Goal: Task Accomplishment & Management: Use online tool/utility

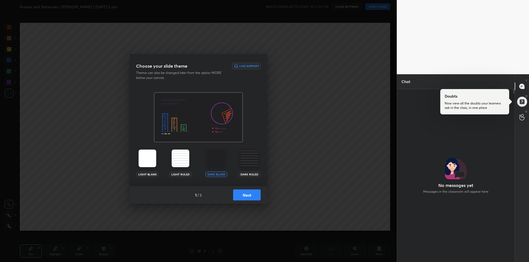
click at [219, 160] on img at bounding box center [216, 159] width 18 height 18
click at [212, 151] on img at bounding box center [216, 159] width 18 height 18
click at [249, 197] on button "Next" at bounding box center [247, 195] width 28 height 11
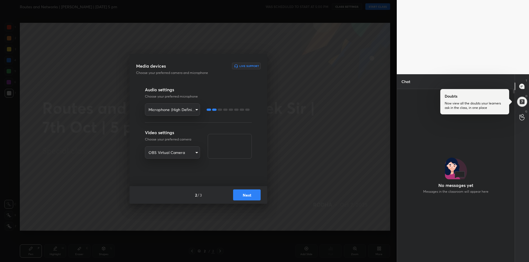
click at [248, 194] on button "Next" at bounding box center [247, 195] width 28 height 11
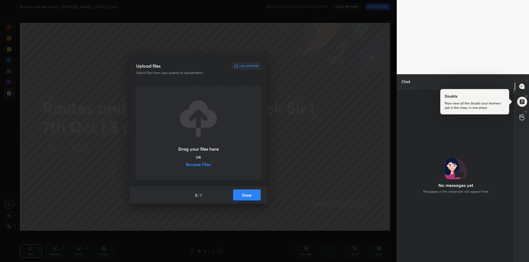
click at [195, 165] on label "Browse Files" at bounding box center [198, 165] width 25 height 6
click at [186, 165] on input "Browse Files" at bounding box center [186, 165] width 0 height 6
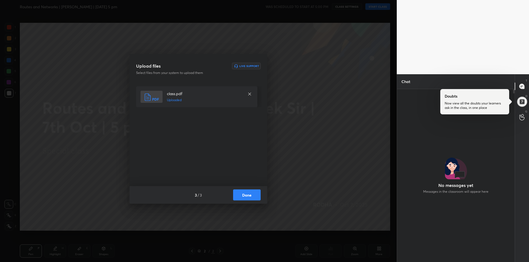
click at [242, 194] on button "Done" at bounding box center [247, 195] width 28 height 11
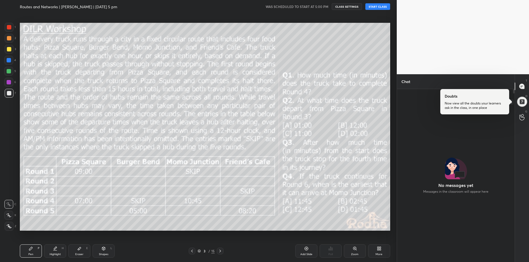
click at [522, 100] on div at bounding box center [521, 101] width 11 height 11
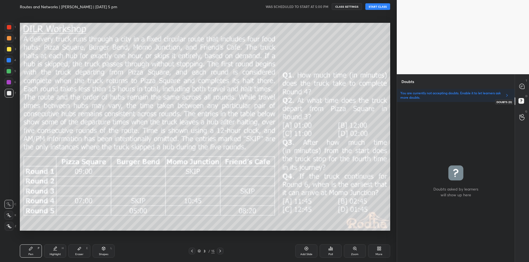
scroll to position [159, 116]
click at [522, 87] on icon at bounding box center [521, 86] width 5 height 5
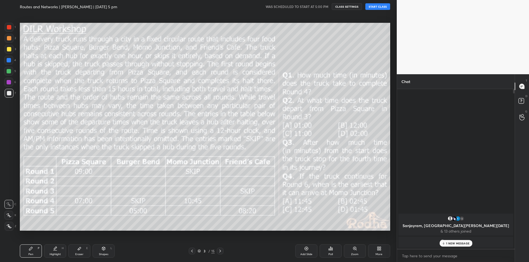
scroll to position [158, 116]
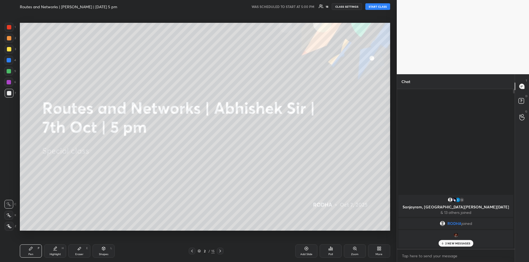
click at [9, 49] on div at bounding box center [9, 49] width 4 height 4
click at [10, 216] on icon at bounding box center [9, 215] width 4 height 3
click at [55, 253] on div "Highlight H" at bounding box center [55, 251] width 22 height 13
click at [31, 250] on icon at bounding box center [31, 249] width 4 height 4
click at [374, 7] on button "START CLASS" at bounding box center [377, 6] width 25 height 7
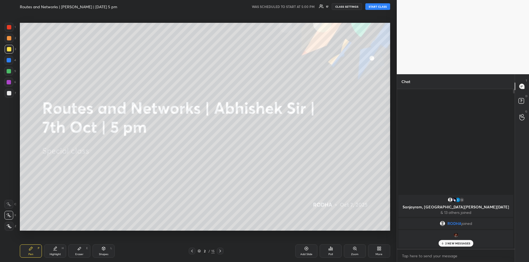
click at [375, 6] on button "START CLASS" at bounding box center [377, 6] width 25 height 7
click at [449, 242] on p "3 NEW MESSAGES" at bounding box center [457, 243] width 25 height 3
click at [375, 5] on button "START CLASS" at bounding box center [377, 6] width 25 height 7
type textarea "x"
click at [321, 7] on span "unmute" at bounding box center [323, 7] width 12 height 4
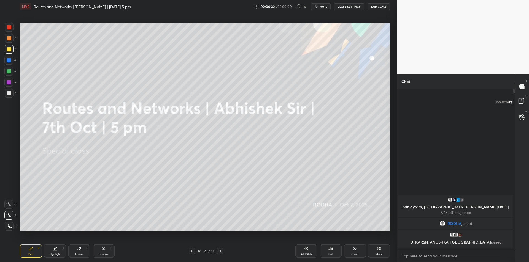
click at [519, 97] on icon at bounding box center [522, 102] width 10 height 10
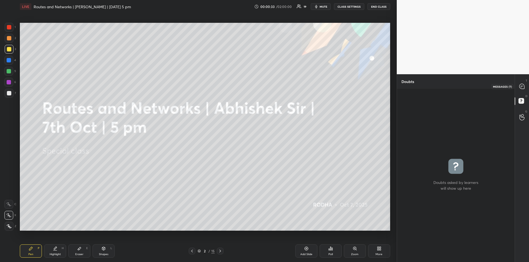
click at [520, 86] on icon at bounding box center [521, 86] width 5 height 5
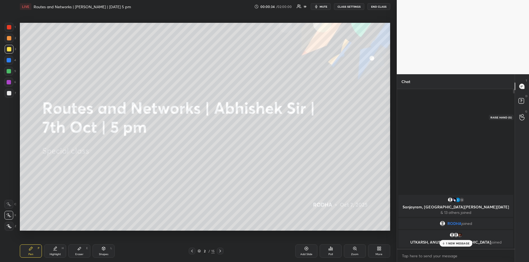
click at [525, 118] on div at bounding box center [521, 117] width 11 height 10
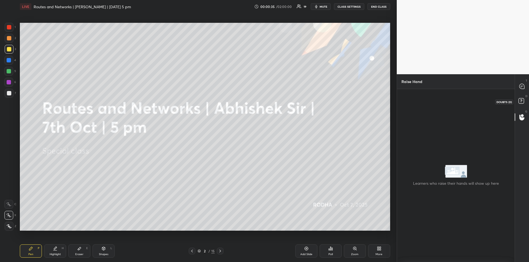
click at [522, 103] on rect at bounding box center [520, 101] width 5 height 5
click at [523, 84] on icon at bounding box center [522, 87] width 6 height 6
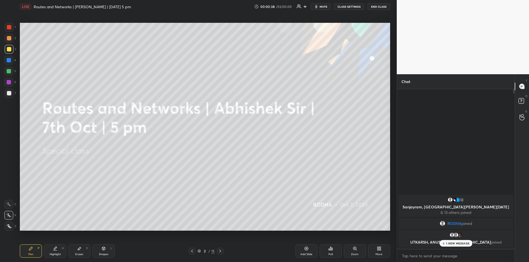
click at [458, 245] on p "1 NEW MESSAGE" at bounding box center [457, 243] width 23 height 3
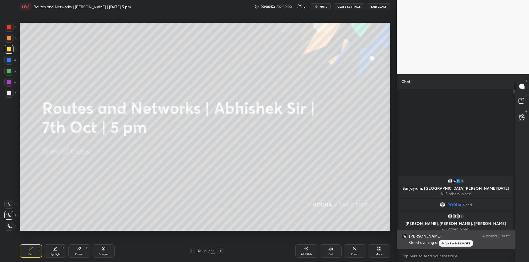
click at [457, 245] on p "2 NEW MESSAGES" at bounding box center [457, 243] width 25 height 3
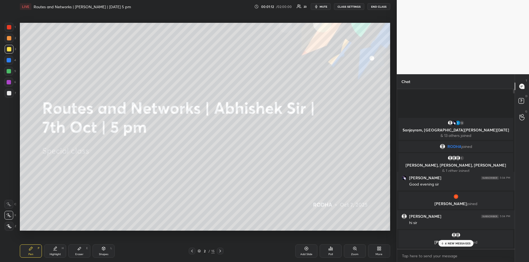
click at [457, 245] on p "4 NEW MESSAGES" at bounding box center [458, 243] width 26 height 3
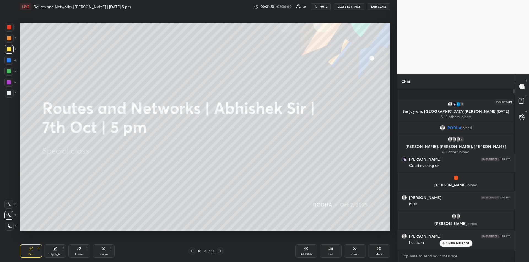
click at [523, 101] on rect at bounding box center [520, 101] width 5 height 5
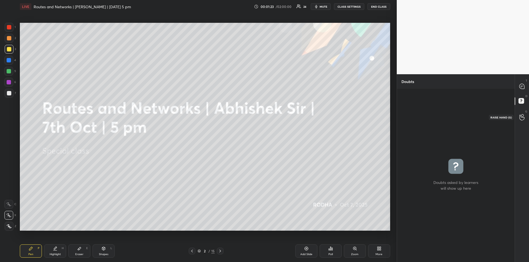
click at [524, 119] on icon at bounding box center [521, 117] width 5 height 6
click at [523, 83] on div at bounding box center [521, 87] width 11 height 10
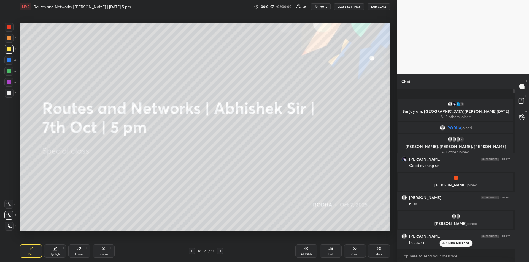
click at [451, 243] on p "1 NEW MESSAGE" at bounding box center [457, 243] width 23 height 3
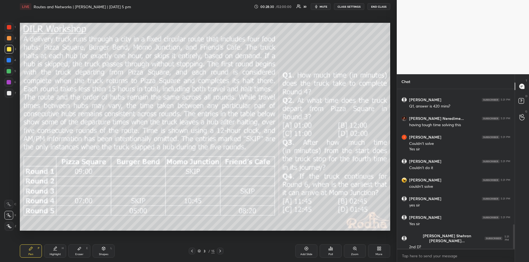
scroll to position [883, 0]
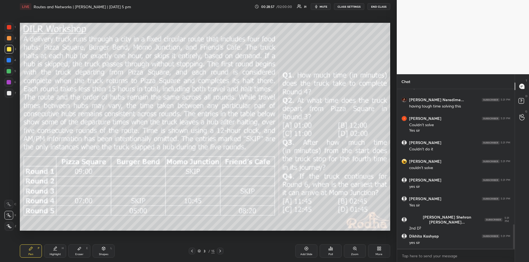
click at [55, 252] on div "Highlight H" at bounding box center [55, 251] width 22 height 13
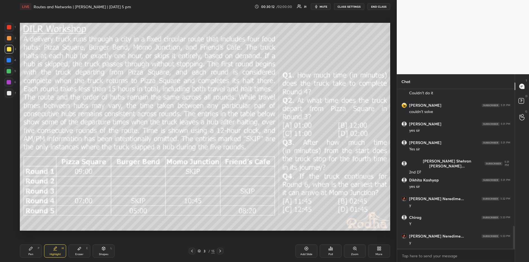
scroll to position [958, 0]
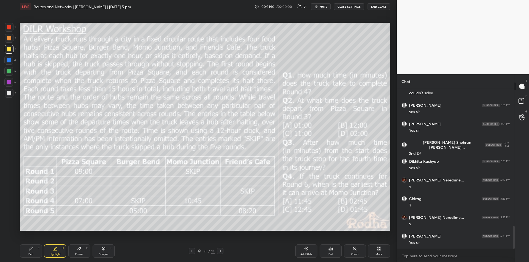
click at [32, 251] on icon at bounding box center [31, 249] width 4 height 4
click at [57, 251] on icon at bounding box center [55, 249] width 4 height 4
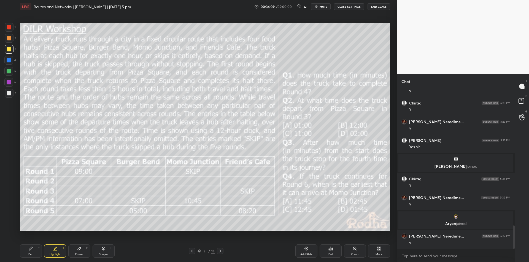
scroll to position [928, 0]
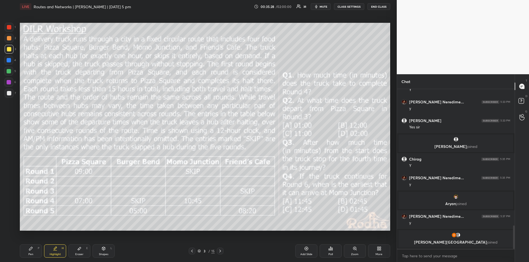
click at [33, 251] on div "Pen P" at bounding box center [31, 251] width 22 height 13
click at [55, 254] on div "Highlight" at bounding box center [55, 254] width 11 height 3
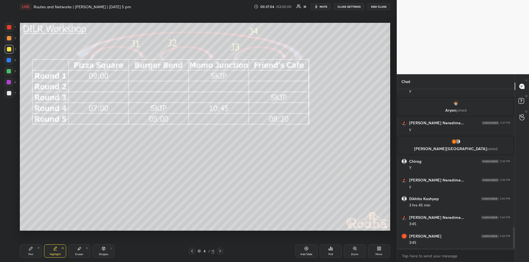
scroll to position [1030, 0]
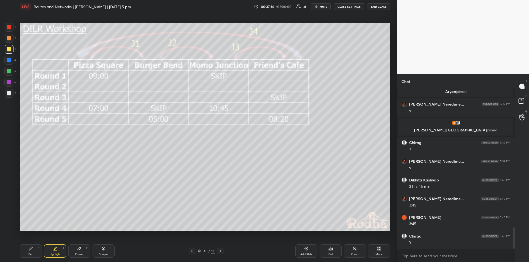
click at [31, 253] on div "Pen P" at bounding box center [31, 251] width 22 height 13
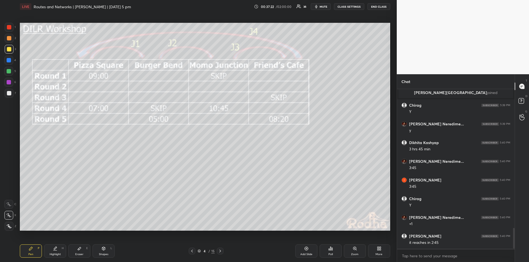
scroll to position [1086, 0]
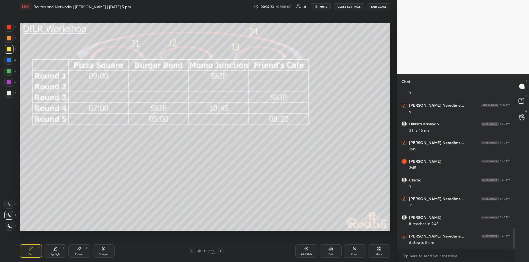
click at [56, 251] on icon at bounding box center [54, 251] width 3 height 0
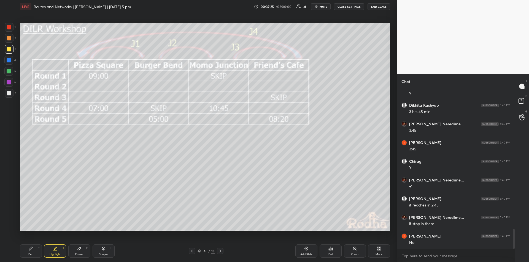
scroll to position [1124, 0]
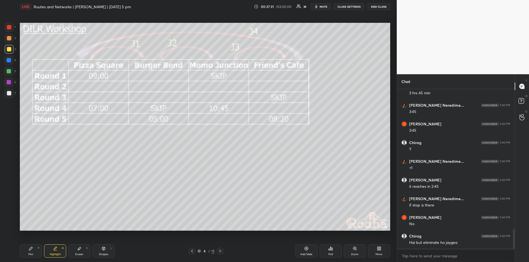
click at [30, 251] on icon at bounding box center [31, 249] width 4 height 4
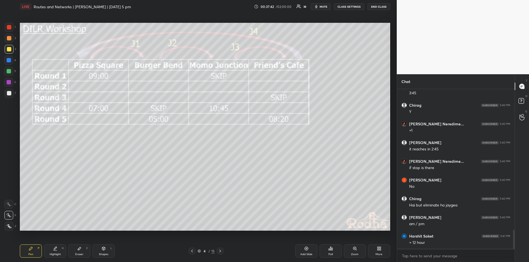
scroll to position [1180, 0]
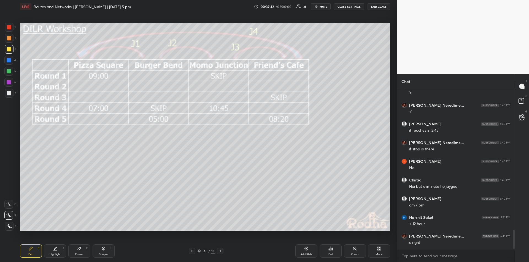
click at [53, 254] on div "Highlight" at bounding box center [55, 254] width 11 height 3
click at [79, 251] on div "Eraser E" at bounding box center [79, 251] width 22 height 13
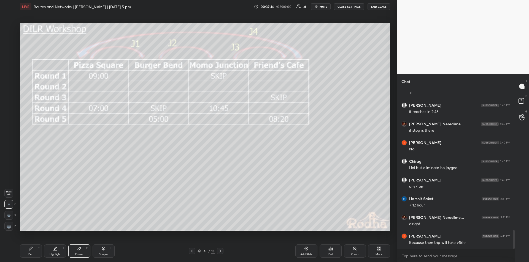
click at [32, 253] on div "Pen" at bounding box center [30, 254] width 5 height 3
click at [55, 252] on div "Highlight H" at bounding box center [55, 251] width 22 height 13
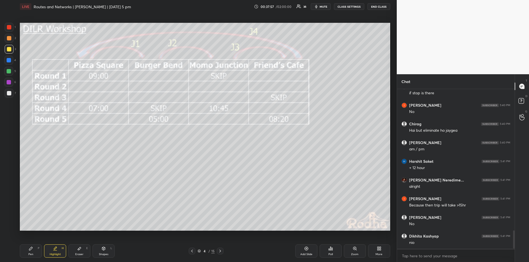
scroll to position [1255, 0]
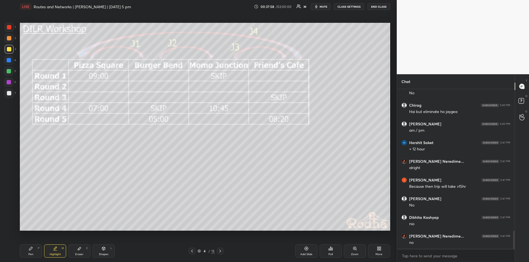
click at [30, 249] on icon at bounding box center [30, 248] width 3 height 3
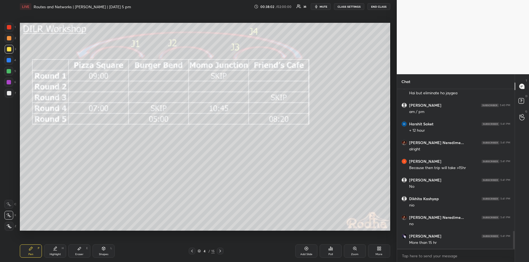
click at [56, 250] on icon at bounding box center [55, 249] width 4 height 4
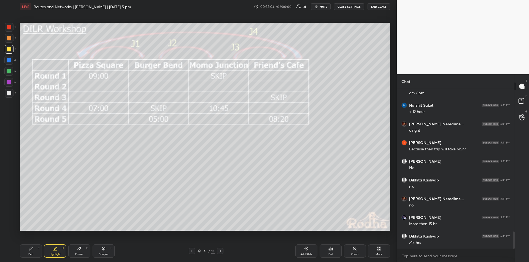
scroll to position [1311, 0]
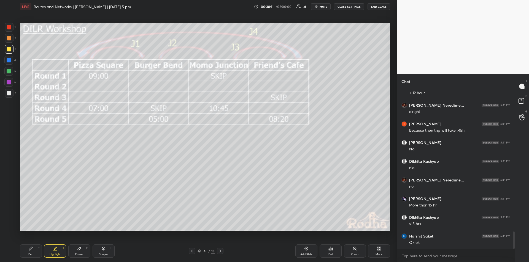
click at [32, 251] on div "Pen P" at bounding box center [31, 251] width 22 height 13
click at [55, 252] on div "Highlight H" at bounding box center [55, 251] width 22 height 13
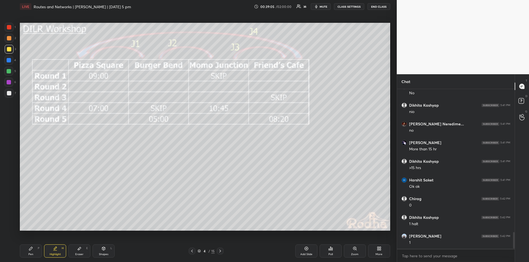
scroll to position [1387, 0]
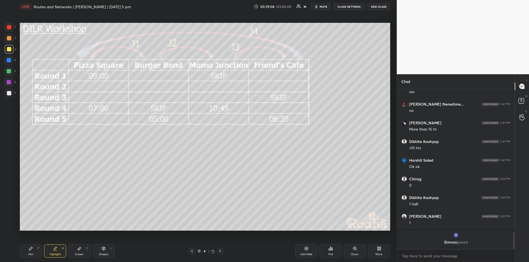
click at [33, 250] on div "Pen P" at bounding box center [31, 251] width 22 height 13
click at [54, 251] on div "Highlight H" at bounding box center [55, 251] width 22 height 13
click at [32, 251] on div "Pen P" at bounding box center [31, 251] width 22 height 13
click at [56, 252] on div "Highlight H" at bounding box center [55, 251] width 22 height 13
click at [30, 251] on div "Pen P" at bounding box center [31, 251] width 22 height 13
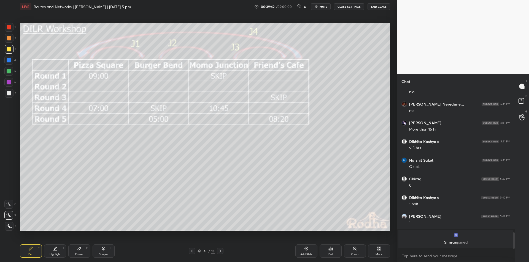
click at [58, 251] on div "Highlight H" at bounding box center [55, 251] width 22 height 13
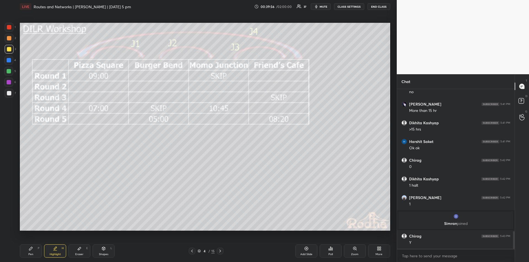
scroll to position [1286, 0]
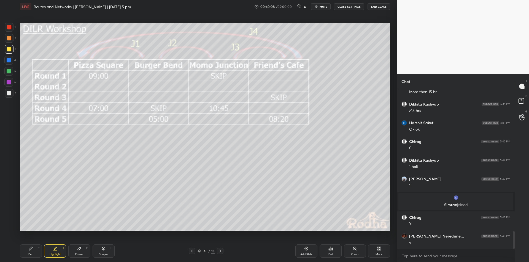
click at [32, 252] on div "Pen P" at bounding box center [31, 251] width 22 height 13
click at [53, 253] on div "Highlight H" at bounding box center [55, 251] width 22 height 13
click at [32, 252] on div "Pen P" at bounding box center [31, 251] width 22 height 13
click at [78, 251] on div "Eraser E" at bounding box center [79, 251] width 22 height 13
click at [35, 249] on div "Pen P" at bounding box center [31, 251] width 22 height 13
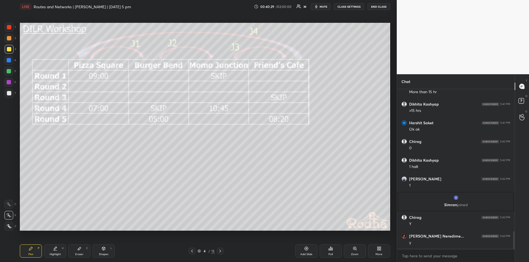
scroll to position [1291, 0]
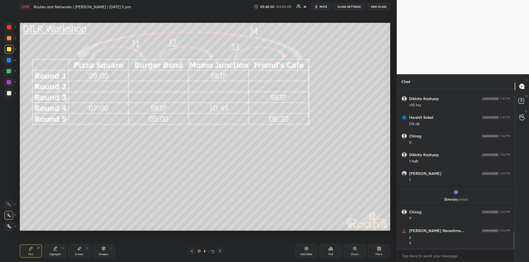
click at [107, 250] on div "Shapes L" at bounding box center [104, 251] width 22 height 13
click at [58, 252] on div "Highlight H" at bounding box center [55, 251] width 22 height 13
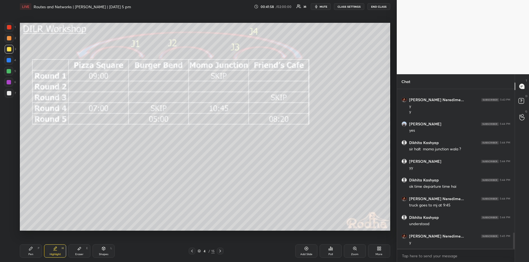
scroll to position [1441, 0]
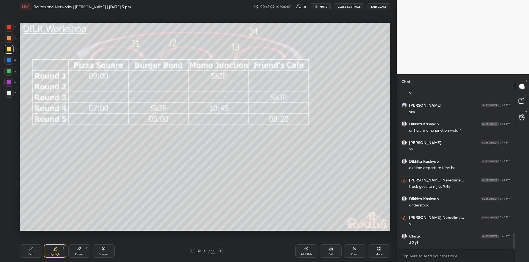
click at [31, 254] on div "Pen" at bounding box center [30, 254] width 5 height 3
click at [59, 246] on div "Highlight H" at bounding box center [55, 251] width 22 height 13
click at [32, 249] on icon at bounding box center [31, 249] width 4 height 4
click at [57, 250] on icon at bounding box center [55, 249] width 4 height 4
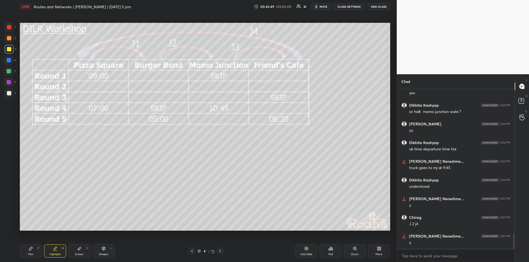
click at [31, 254] on div "Pen" at bounding box center [30, 254] width 5 height 3
click at [104, 251] on div "Shapes L" at bounding box center [104, 251] width 22 height 13
click at [57, 254] on div "Highlight" at bounding box center [55, 254] width 11 height 3
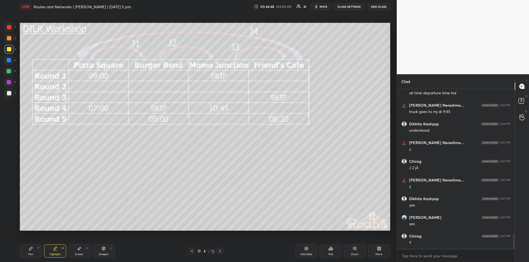
click at [32, 252] on div "Pen P" at bounding box center [31, 251] width 22 height 13
click at [56, 250] on icon at bounding box center [55, 249] width 4 height 4
click at [33, 249] on div "Pen P" at bounding box center [31, 251] width 22 height 13
click at [55, 251] on icon at bounding box center [54, 251] width 3 height 0
click at [32, 250] on icon at bounding box center [31, 249] width 4 height 4
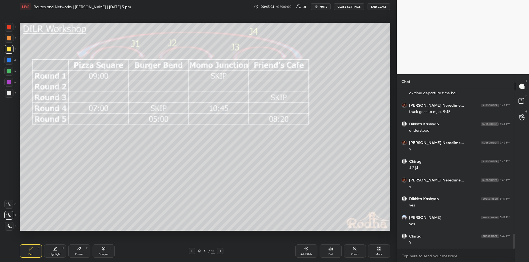
click at [105, 251] on icon at bounding box center [103, 249] width 4 height 4
click at [56, 254] on div "Highlight" at bounding box center [55, 254] width 11 height 3
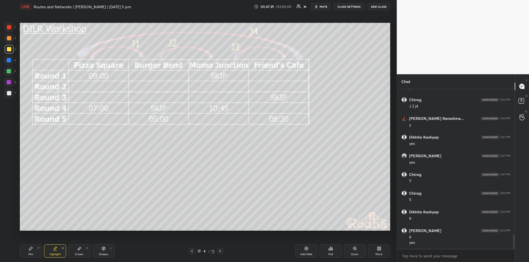
scroll to position [1596, 0]
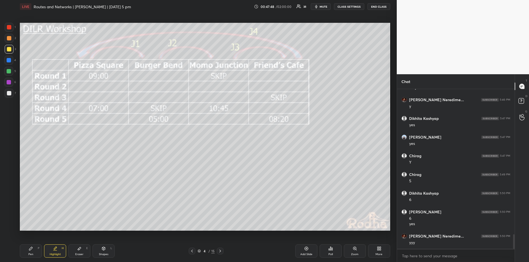
click at [28, 250] on div "Pen P" at bounding box center [31, 251] width 22 height 13
click at [55, 251] on div "Highlight H" at bounding box center [55, 251] width 22 height 13
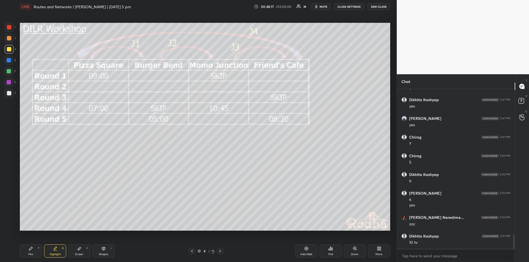
click at [30, 252] on div "Pen P" at bounding box center [31, 251] width 22 height 13
click at [56, 252] on div "Highlight H" at bounding box center [55, 251] width 22 height 13
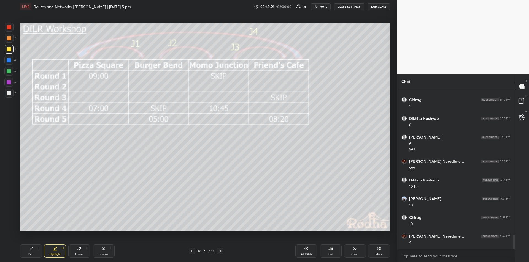
scroll to position [1677, 0]
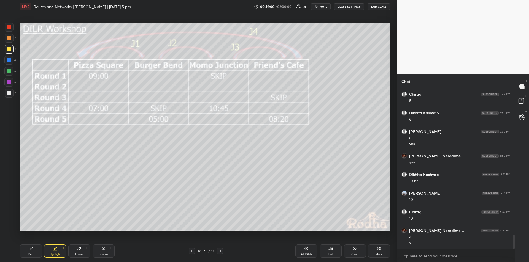
click at [33, 251] on div "Pen P" at bounding box center [31, 251] width 22 height 13
click at [56, 251] on div "Highlight H" at bounding box center [55, 251] width 22 height 13
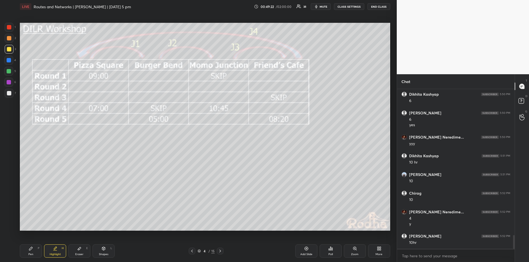
click at [58, 250] on div "Highlight H" at bounding box center [55, 251] width 22 height 13
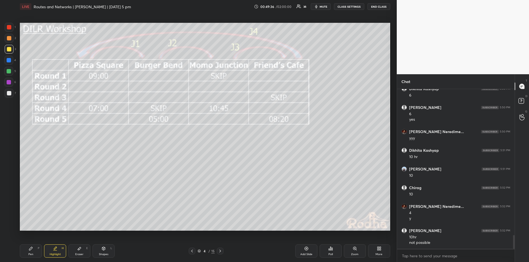
click at [79, 252] on div "Eraser E" at bounding box center [79, 251] width 22 height 13
click at [32, 252] on div "Pen P" at bounding box center [31, 251] width 22 height 13
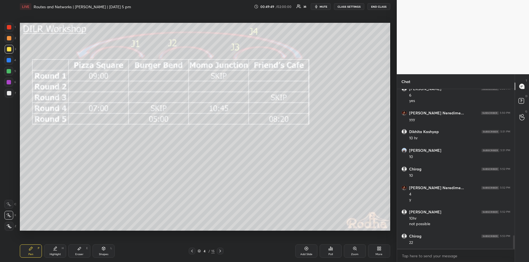
click at [58, 251] on div "Highlight H" at bounding box center [55, 251] width 22 height 13
click at [32, 251] on icon at bounding box center [31, 249] width 4 height 4
click at [57, 247] on div "Highlight H" at bounding box center [55, 251] width 22 height 13
click at [33, 251] on icon at bounding box center [31, 249] width 4 height 4
click at [54, 250] on icon at bounding box center [55, 248] width 3 height 3
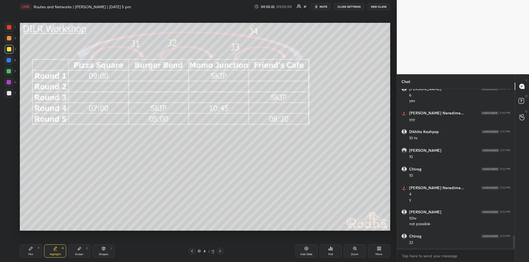
click at [35, 253] on div "Pen P" at bounding box center [31, 251] width 22 height 13
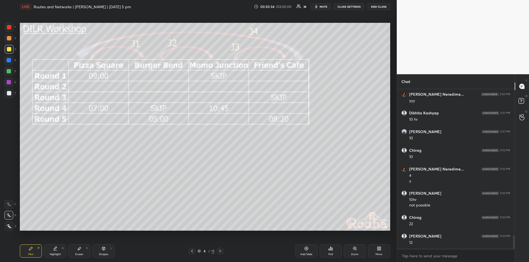
click at [53, 254] on div "Highlight" at bounding box center [55, 254] width 11 height 3
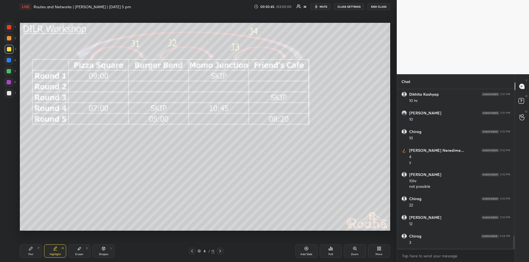
click at [30, 249] on icon at bounding box center [30, 248] width 3 height 3
click at [104, 249] on icon at bounding box center [103, 248] width 3 height 1
click at [33, 252] on div "Pen P" at bounding box center [31, 251] width 22 height 13
click at [56, 252] on div "Highlight H" at bounding box center [55, 251] width 22 height 13
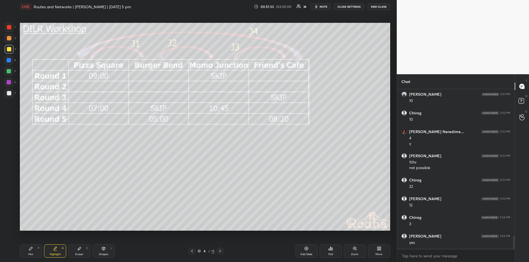
click at [33, 252] on div "Pen P" at bounding box center [31, 251] width 22 height 13
click at [55, 254] on div "Highlight" at bounding box center [55, 254] width 11 height 3
click at [33, 250] on div "Pen P" at bounding box center [31, 251] width 22 height 13
click at [58, 252] on div "Highlight H" at bounding box center [55, 251] width 22 height 13
click at [80, 249] on icon at bounding box center [79, 249] width 3 height 3
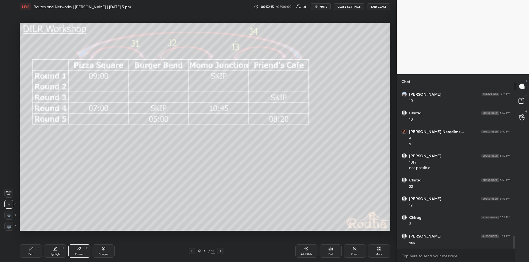
click at [33, 253] on div "Pen P" at bounding box center [31, 251] width 22 height 13
click at [55, 251] on div "Highlight H" at bounding box center [55, 251] width 22 height 13
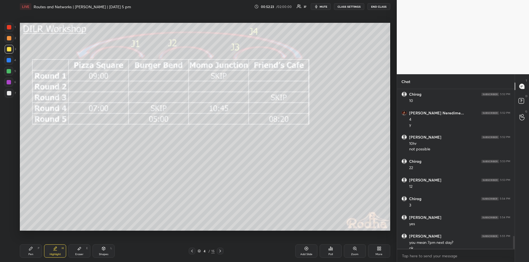
scroll to position [1800, 0]
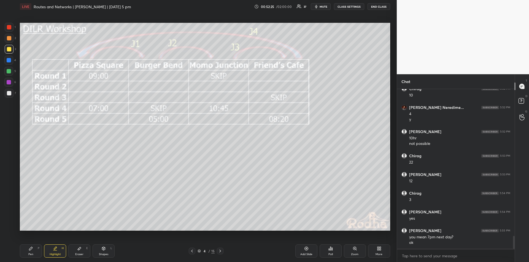
click at [31, 251] on icon at bounding box center [31, 249] width 4 height 4
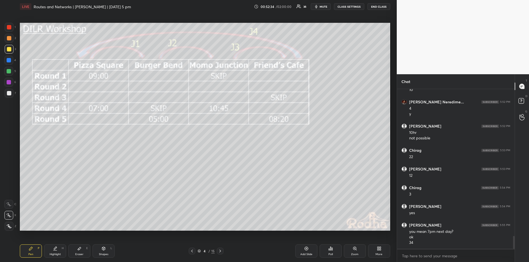
click at [58, 252] on div "Highlight H" at bounding box center [55, 251] width 22 height 13
click at [31, 249] on icon at bounding box center [30, 248] width 3 height 3
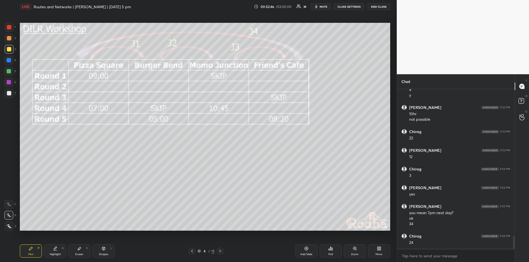
click at [53, 253] on div "Highlight" at bounding box center [55, 254] width 11 height 3
click at [32, 252] on div "Pen P" at bounding box center [31, 251] width 22 height 13
click at [57, 252] on div "Highlight H" at bounding box center [55, 251] width 22 height 13
click at [33, 251] on div "Pen P" at bounding box center [31, 251] width 22 height 13
click at [54, 252] on div "Highlight H" at bounding box center [55, 251] width 22 height 13
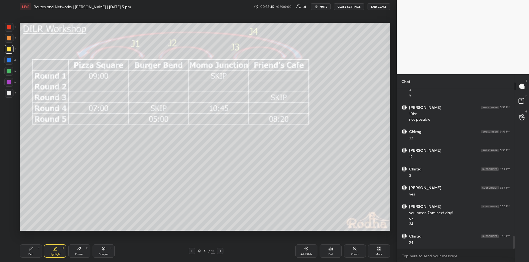
click at [32, 250] on icon at bounding box center [31, 249] width 4 height 4
click at [82, 251] on div "Eraser E" at bounding box center [79, 251] width 22 height 13
click at [31, 251] on div "Pen P" at bounding box center [31, 251] width 22 height 13
click at [56, 251] on icon at bounding box center [55, 249] width 4 height 4
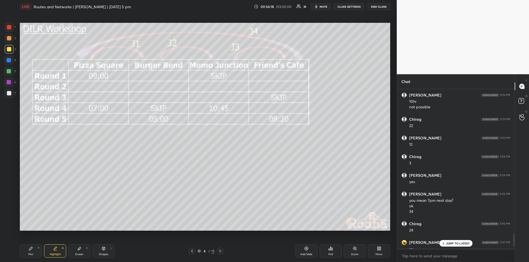
scroll to position [1843, 0]
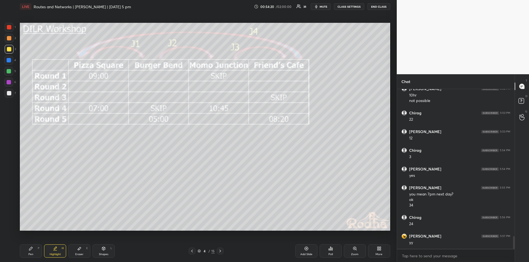
click at [32, 252] on div "Pen P" at bounding box center [31, 251] width 22 height 13
click at [56, 252] on div "Highlight H" at bounding box center [55, 251] width 22 height 13
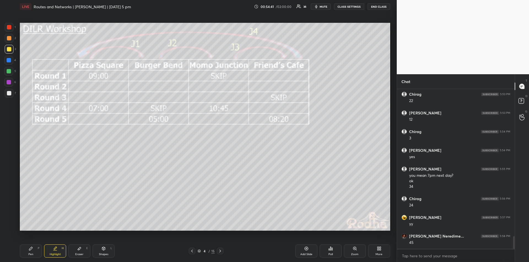
click at [35, 255] on div "Pen P" at bounding box center [31, 251] width 22 height 13
click at [56, 253] on div "Highlight" at bounding box center [55, 254] width 11 height 3
click at [34, 250] on div "Pen P" at bounding box center [31, 251] width 22 height 13
click at [54, 253] on div "Highlight" at bounding box center [55, 254] width 11 height 3
click at [34, 253] on div "Pen P" at bounding box center [31, 251] width 22 height 13
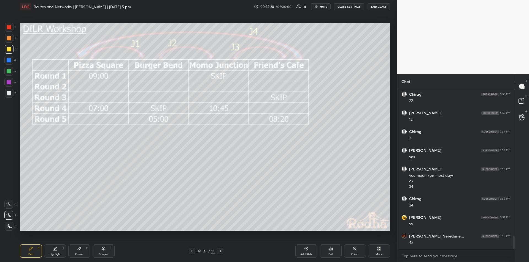
click at [58, 252] on div "Highlight H" at bounding box center [55, 251] width 22 height 13
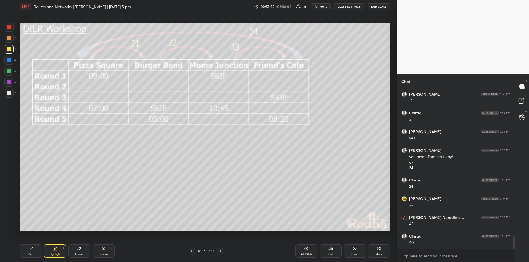
click at [33, 250] on div "Pen P" at bounding box center [31, 251] width 22 height 13
click at [55, 253] on div "Highlight" at bounding box center [55, 254] width 11 height 3
click at [55, 253] on div "Highlight H" at bounding box center [55, 251] width 22 height 13
click at [34, 250] on div "Pen P" at bounding box center [31, 251] width 22 height 13
click at [57, 248] on icon at bounding box center [55, 249] width 4 height 4
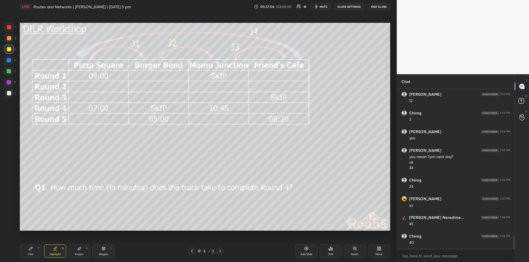
click at [30, 251] on div "Pen P" at bounding box center [31, 251] width 22 height 13
click at [57, 247] on div "Highlight H" at bounding box center [55, 251] width 22 height 13
click at [31, 251] on div "Pen P" at bounding box center [31, 251] width 22 height 13
click at [52, 255] on div "Highlight" at bounding box center [55, 254] width 11 height 3
click at [34, 251] on div "Pen P" at bounding box center [31, 251] width 22 height 13
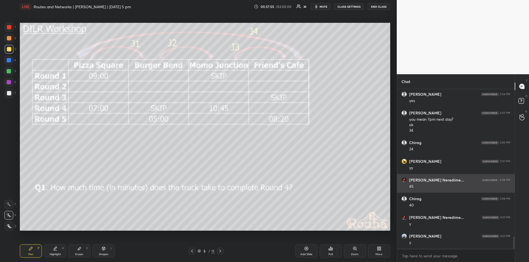
scroll to position [1937, 0]
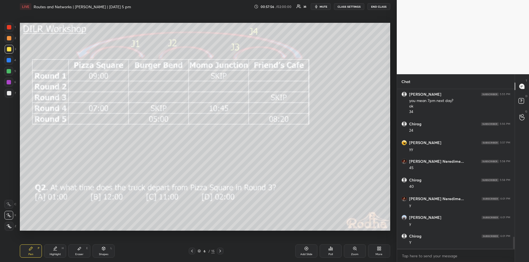
click at [54, 253] on div "Highlight" at bounding box center [55, 254] width 11 height 3
click at [31, 255] on div "Pen" at bounding box center [30, 254] width 5 height 3
click at [53, 248] on icon at bounding box center [55, 249] width 4 height 4
click at [32, 253] on div "Pen" at bounding box center [30, 254] width 5 height 3
click at [54, 253] on div "Highlight" at bounding box center [55, 254] width 11 height 3
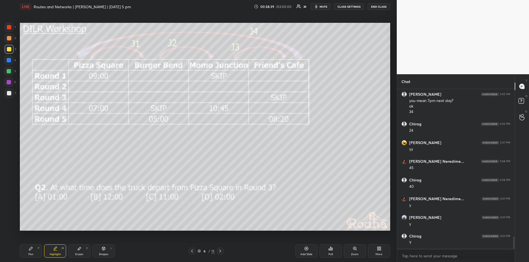
click at [34, 252] on div "Pen P" at bounding box center [31, 251] width 22 height 13
click at [55, 253] on div "Highlight" at bounding box center [55, 254] width 11 height 3
click at [32, 251] on icon at bounding box center [31, 249] width 4 height 4
click at [54, 250] on icon at bounding box center [55, 248] width 3 height 3
click at [522, 99] on rect at bounding box center [520, 101] width 5 height 5
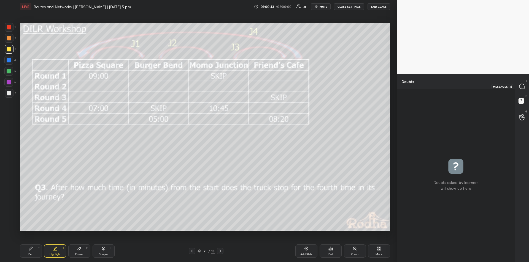
click at [522, 87] on icon at bounding box center [521, 86] width 5 height 5
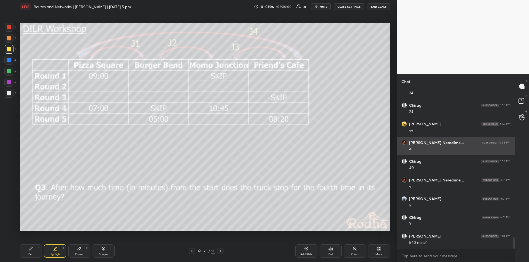
scroll to position [2092, 0]
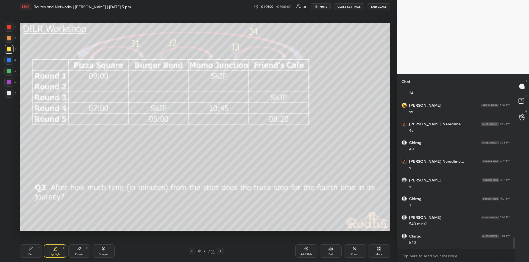
click at [33, 251] on div "Pen P" at bounding box center [31, 251] width 22 height 13
click at [59, 252] on div "Highlight H" at bounding box center [55, 251] width 22 height 13
click at [30, 251] on div "Pen P" at bounding box center [31, 251] width 22 height 13
click at [54, 255] on div "Highlight" at bounding box center [55, 254] width 11 height 3
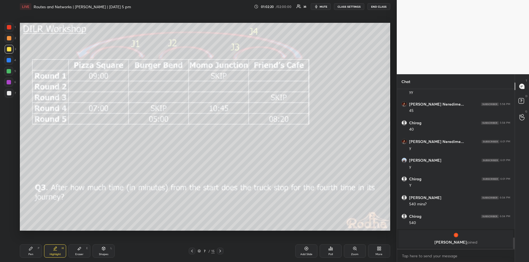
click at [31, 249] on icon at bounding box center [30, 248] width 3 height 3
click at [56, 251] on div "Highlight H" at bounding box center [55, 251] width 22 height 13
click at [31, 253] on div "Pen" at bounding box center [30, 254] width 5 height 3
click at [55, 250] on icon at bounding box center [55, 249] width 4 height 4
click at [34, 252] on div "Pen P" at bounding box center [31, 251] width 22 height 13
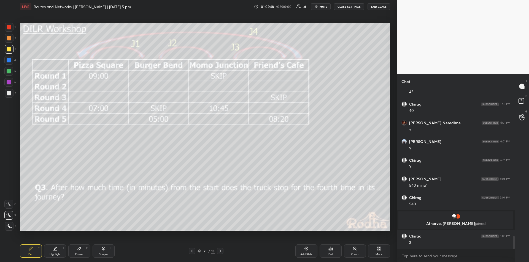
scroll to position [1817, 0]
click at [54, 254] on div "Highlight" at bounding box center [55, 254] width 11 height 3
click at [31, 249] on icon at bounding box center [30, 248] width 3 height 3
click at [57, 253] on div "Highlight" at bounding box center [55, 254] width 11 height 3
click at [31, 254] on div "Pen" at bounding box center [30, 254] width 5 height 3
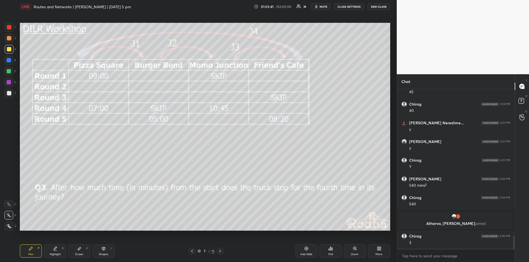
click at [55, 248] on icon at bounding box center [55, 249] width 4 height 4
click at [79, 252] on div "Eraser E" at bounding box center [79, 251] width 22 height 13
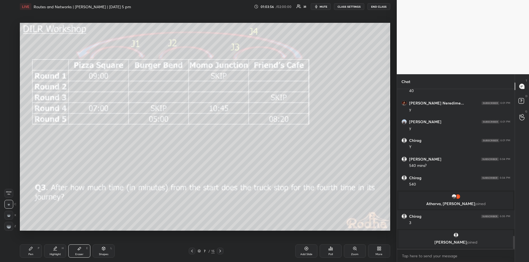
click at [56, 251] on div "Highlight H" at bounding box center [55, 251] width 22 height 13
click at [34, 250] on div "Pen P" at bounding box center [31, 251] width 22 height 13
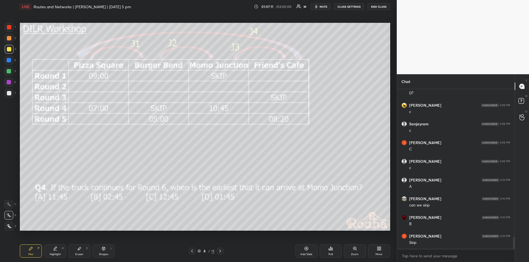
scroll to position [2019, 0]
click at [58, 252] on div "Highlight H" at bounding box center [55, 251] width 22 height 13
click at [30, 255] on div "Pen" at bounding box center [30, 254] width 5 height 3
click at [55, 255] on div "Highlight" at bounding box center [55, 254] width 11 height 3
click at [57, 251] on div "Highlight H" at bounding box center [55, 251] width 22 height 13
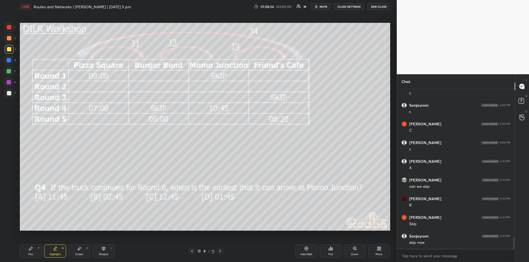
click at [31, 251] on icon at bounding box center [31, 249] width 4 height 4
click at [56, 253] on div "Highlight H" at bounding box center [55, 251] width 22 height 13
click at [80, 252] on div "Eraser E" at bounding box center [79, 251] width 22 height 13
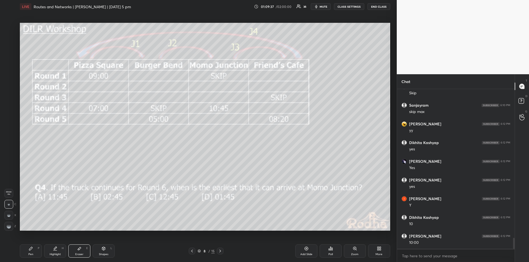
scroll to position [2169, 0]
click at [32, 252] on div "Pen P" at bounding box center [31, 251] width 22 height 13
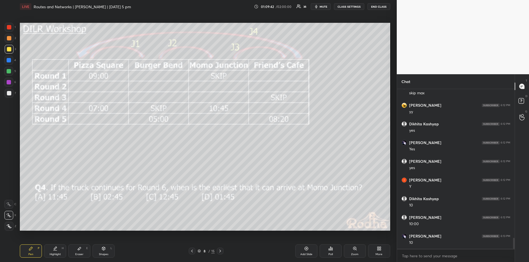
click at [57, 251] on icon at bounding box center [55, 249] width 4 height 4
click at [33, 251] on div "Pen P" at bounding box center [31, 251] width 22 height 13
click at [57, 252] on div "Highlight H" at bounding box center [55, 251] width 22 height 13
click at [31, 249] on icon at bounding box center [30, 248] width 3 height 3
click at [56, 251] on div "Highlight H" at bounding box center [55, 251] width 22 height 13
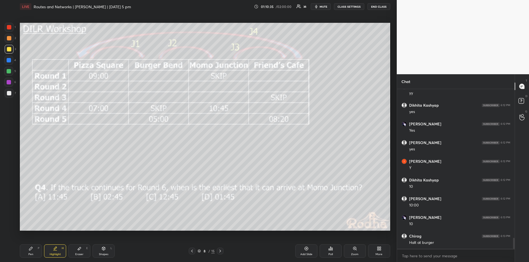
scroll to position [2193, 0]
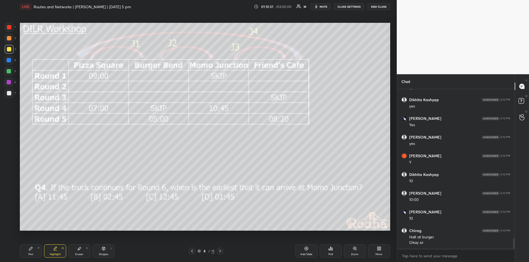
click at [31, 254] on div "Pen" at bounding box center [30, 254] width 5 height 3
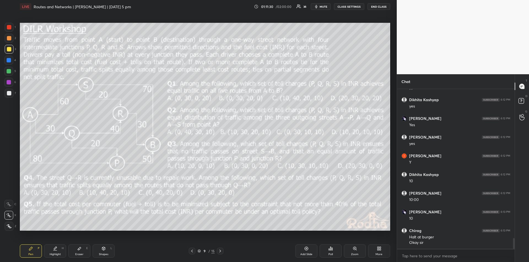
click at [50, 250] on div "Highlight H" at bounding box center [55, 251] width 22 height 13
click at [33, 252] on div "Pen P" at bounding box center [31, 251] width 22 height 13
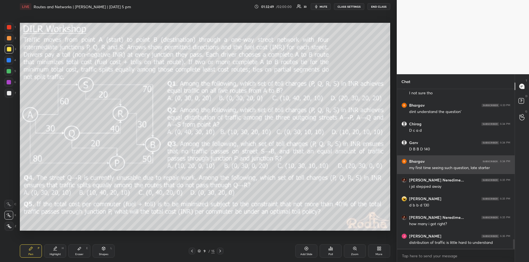
scroll to position [2477, 0]
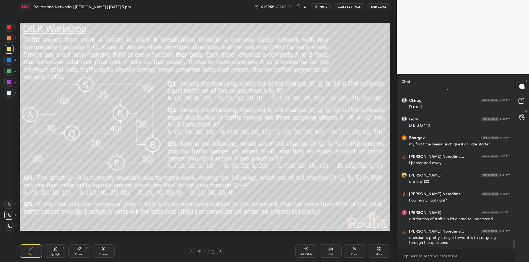
click at [54, 253] on div "Highlight H" at bounding box center [55, 251] width 22 height 13
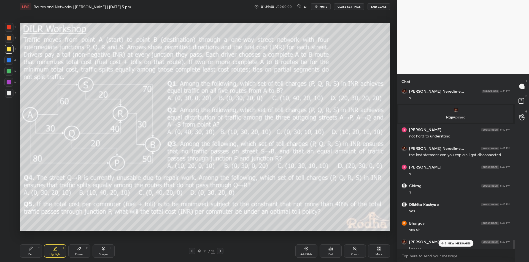
scroll to position [2689, 0]
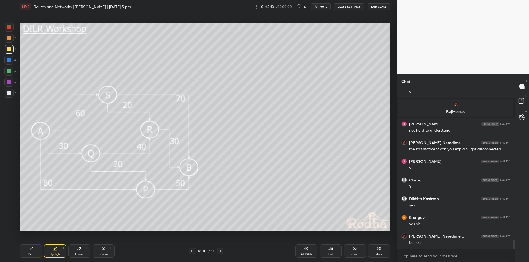
click at [30, 250] on icon at bounding box center [30, 248] width 3 height 3
click at [54, 249] on icon at bounding box center [55, 249] width 4 height 4
click at [33, 248] on div "Pen P" at bounding box center [31, 251] width 22 height 13
click at [54, 253] on div "Highlight H" at bounding box center [55, 251] width 22 height 13
click at [34, 252] on div "Pen P" at bounding box center [31, 251] width 22 height 13
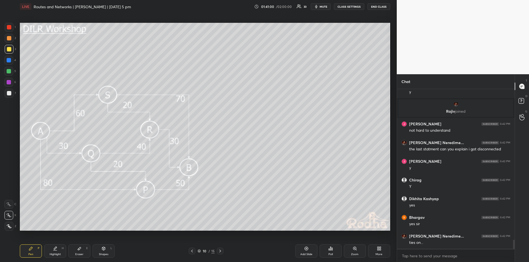
scroll to position [2708, 0]
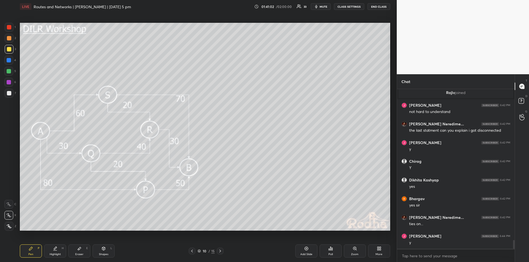
click at [59, 249] on div "Highlight H" at bounding box center [55, 251] width 22 height 13
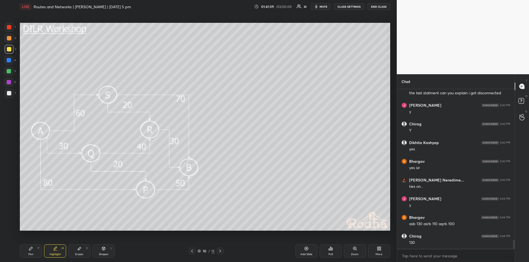
scroll to position [2764, 0]
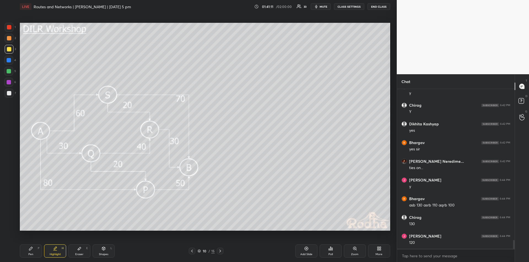
click at [35, 249] on div "Pen P" at bounding box center [31, 251] width 22 height 13
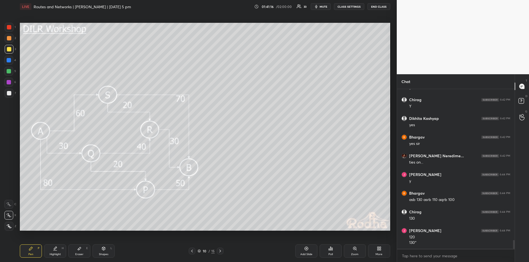
click at [55, 252] on div "Highlight H" at bounding box center [55, 251] width 22 height 13
click at [56, 248] on icon at bounding box center [55, 248] width 3 height 3
click at [34, 250] on div "Pen P" at bounding box center [31, 251] width 22 height 13
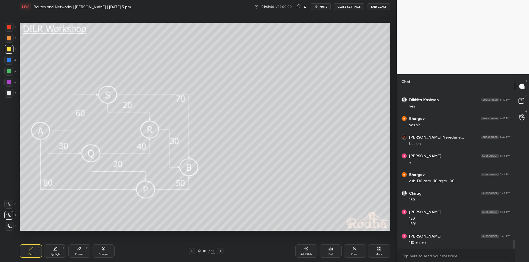
scroll to position [2807, 0]
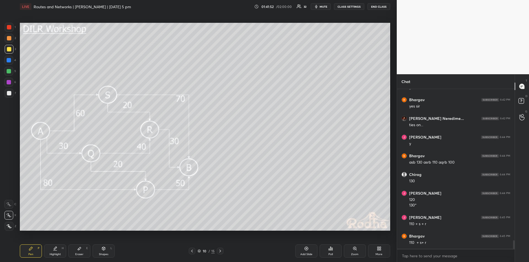
click at [57, 251] on icon at bounding box center [55, 249] width 4 height 4
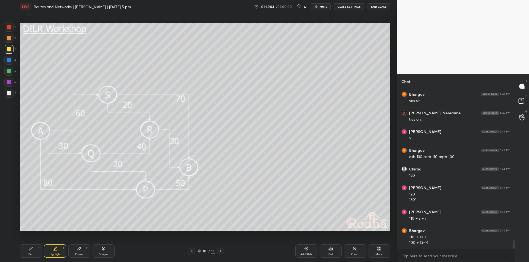
click at [31, 252] on div "Pen P" at bounding box center [31, 251] width 22 height 13
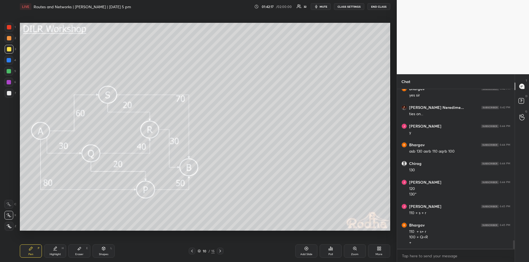
click at [56, 250] on icon at bounding box center [55, 249] width 4 height 4
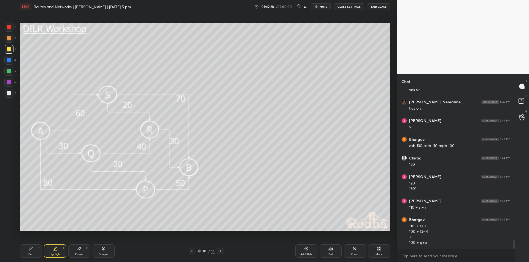
click at [32, 250] on icon at bounding box center [31, 249] width 4 height 4
click at [57, 250] on div "Highlight H" at bounding box center [55, 251] width 22 height 13
click at [31, 254] on div "Pen" at bounding box center [30, 254] width 5 height 3
click at [56, 250] on icon at bounding box center [55, 249] width 4 height 4
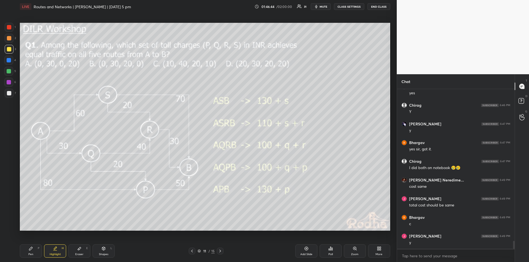
scroll to position [3067, 0]
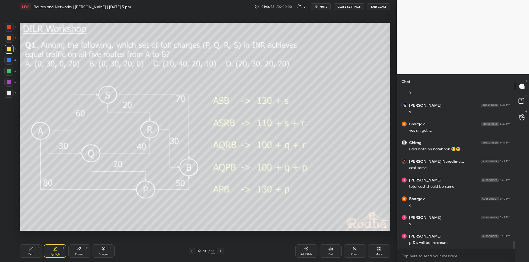
click at [33, 249] on div "Pen P" at bounding box center [31, 251] width 22 height 13
click at [57, 252] on div "Highlight H" at bounding box center [55, 251] width 22 height 13
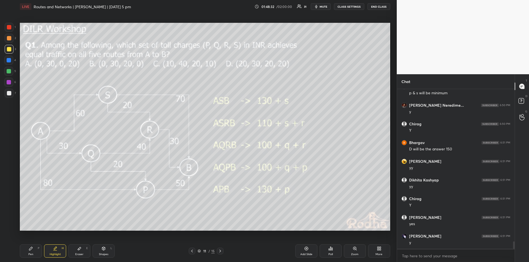
scroll to position [3235, 0]
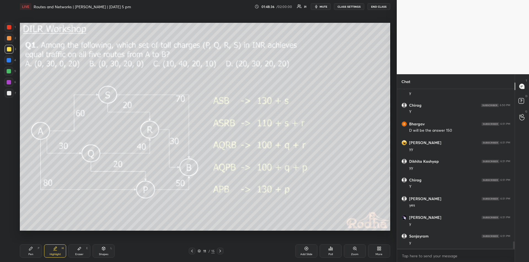
click at [33, 251] on icon at bounding box center [31, 249] width 4 height 4
click at [55, 249] on icon at bounding box center [55, 248] width 3 height 3
click at [32, 250] on icon at bounding box center [31, 249] width 4 height 4
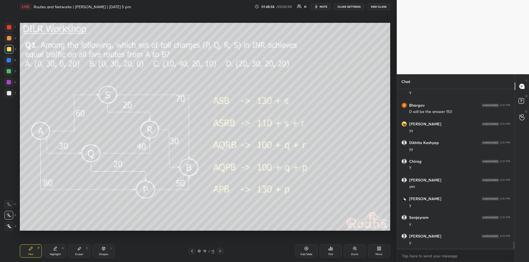
click at [55, 252] on div "Highlight H" at bounding box center [55, 251] width 22 height 13
click at [31, 252] on div "Pen P" at bounding box center [31, 251] width 22 height 13
click at [54, 254] on div "Highlight" at bounding box center [55, 254] width 11 height 3
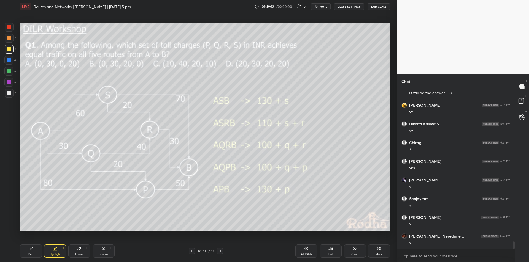
click at [27, 252] on div "Pen P" at bounding box center [31, 251] width 22 height 13
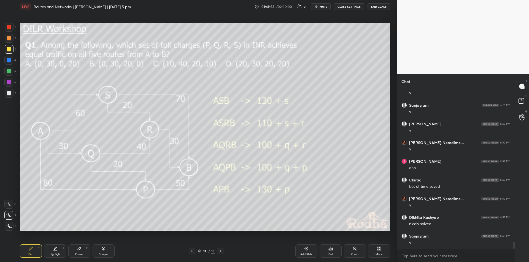
scroll to position [3385, 0]
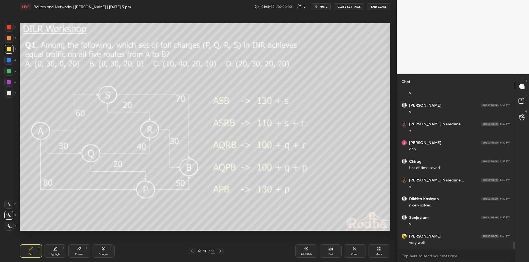
click at [53, 248] on icon at bounding box center [55, 249] width 4 height 4
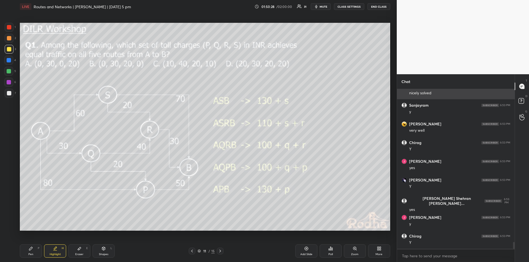
scroll to position [3516, 0]
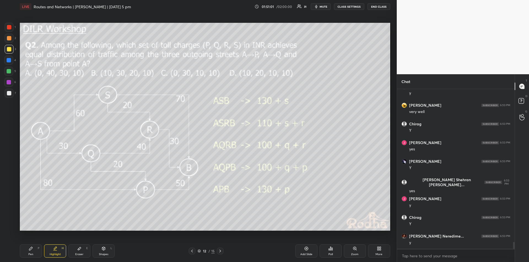
click at [55, 250] on icon at bounding box center [55, 249] width 4 height 4
click at [56, 251] on icon at bounding box center [55, 249] width 4 height 4
click at [60, 249] on div "Highlight H" at bounding box center [55, 251] width 22 height 13
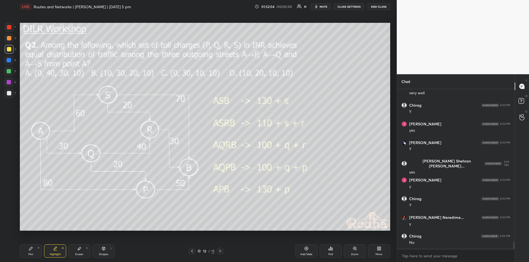
scroll to position [3554, 0]
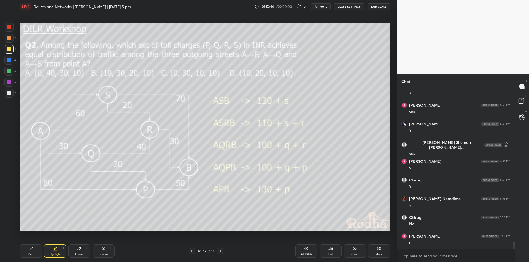
click at [31, 251] on icon at bounding box center [31, 249] width 4 height 4
click at [56, 251] on div "Highlight H" at bounding box center [55, 251] width 22 height 13
click at [29, 249] on icon at bounding box center [31, 249] width 4 height 4
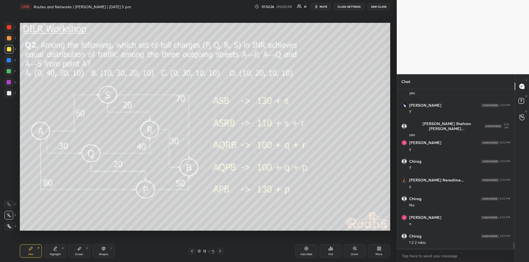
click at [55, 251] on div "Highlight H" at bounding box center [55, 251] width 22 height 13
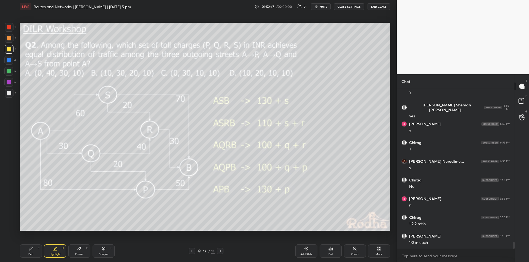
click at [30, 251] on icon at bounding box center [30, 248] width 3 height 3
click at [53, 253] on div "Highlight H" at bounding box center [55, 251] width 22 height 13
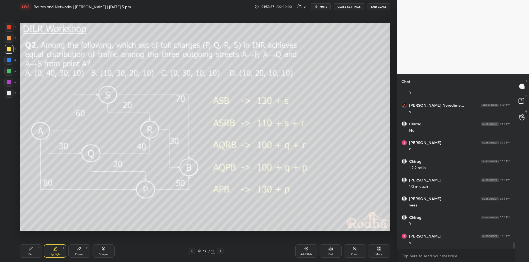
click at [32, 253] on div "Pen" at bounding box center [30, 254] width 5 height 3
click at [57, 252] on div "Highlight H" at bounding box center [55, 251] width 22 height 13
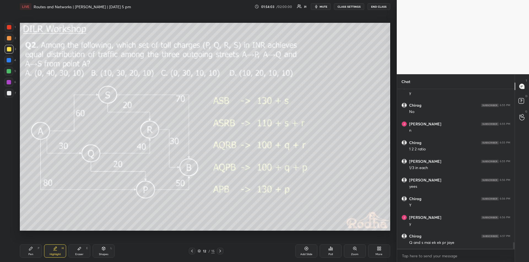
click at [32, 254] on div "Pen" at bounding box center [30, 254] width 5 height 3
click at [57, 249] on icon at bounding box center [55, 249] width 4 height 4
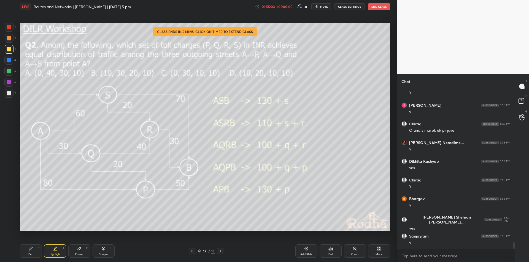
click at [281, 9] on div "01:55:03 / 02:00:00 31 mute CLASS SETTINGS END CLASS" at bounding box center [322, 6] width 135 height 7
click at [282, 6] on div "/ 02:00:00" at bounding box center [284, 6] width 17 height 3
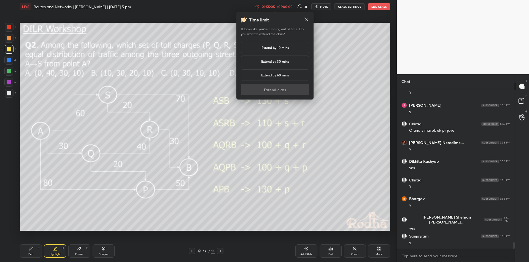
click at [277, 64] on div "Extend by 30 mins" at bounding box center [275, 62] width 68 height 12
click at [279, 76] on h5 "Extend by 60 mins" at bounding box center [275, 75] width 28 height 5
click at [275, 92] on button "Extend class" at bounding box center [275, 89] width 68 height 11
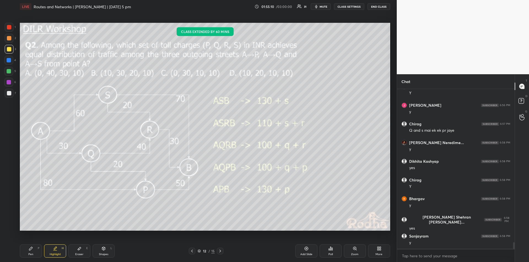
click at [57, 249] on div "Highlight H" at bounding box center [55, 251] width 22 height 13
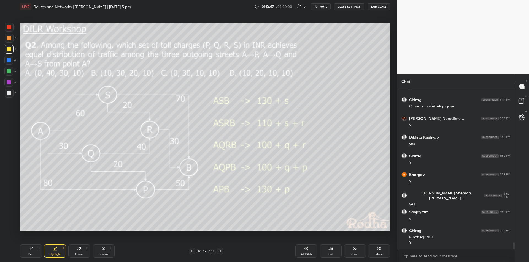
scroll to position [3822, 0]
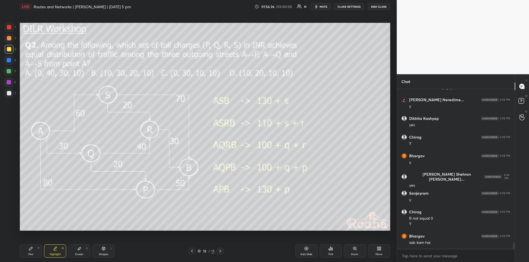
click at [51, 254] on div "Highlight" at bounding box center [55, 254] width 11 height 3
click at [29, 253] on div "Pen P" at bounding box center [31, 251] width 22 height 13
click at [56, 250] on icon at bounding box center [55, 249] width 4 height 4
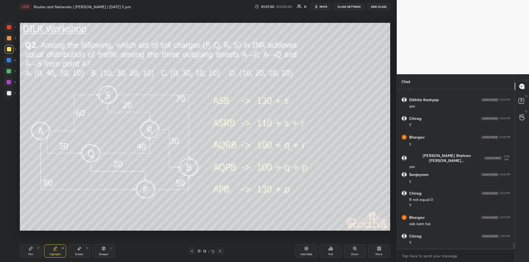
click at [31, 250] on icon at bounding box center [31, 249] width 4 height 4
click at [57, 248] on icon at bounding box center [55, 249] width 4 height 4
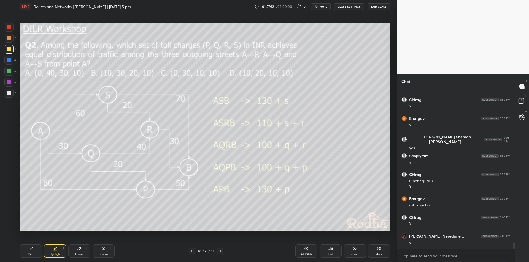
click at [82, 249] on div "Eraser E" at bounding box center [79, 251] width 22 height 13
click at [56, 251] on div "Highlight H" at bounding box center [55, 251] width 22 height 13
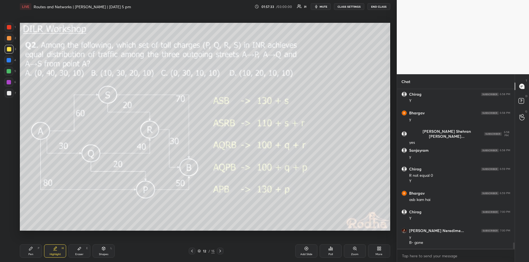
click at [30, 254] on div "Pen" at bounding box center [30, 254] width 5 height 3
click at [53, 254] on div "Highlight" at bounding box center [55, 254] width 11 height 3
click at [33, 251] on div "Pen P" at bounding box center [31, 251] width 22 height 13
click at [57, 251] on div "Highlight H" at bounding box center [55, 251] width 22 height 13
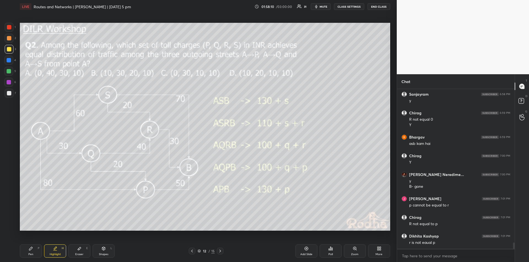
scroll to position [3939, 0]
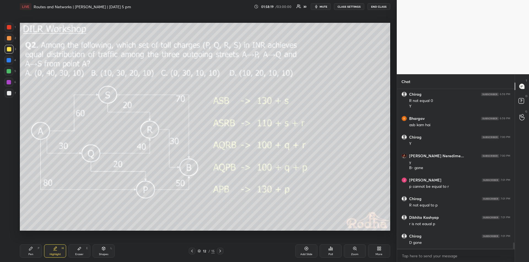
click at [33, 250] on icon at bounding box center [31, 249] width 4 height 4
click at [57, 252] on div "Highlight H" at bounding box center [55, 251] width 22 height 13
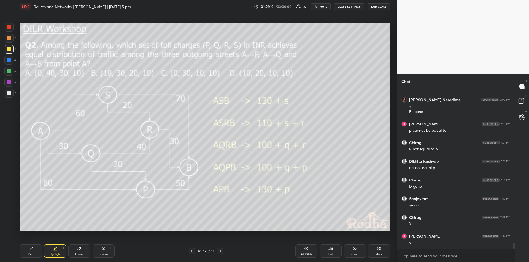
scroll to position [4014, 0]
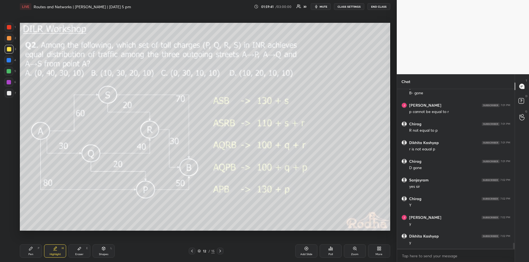
click at [36, 249] on div "Pen P" at bounding box center [31, 251] width 22 height 13
click at [58, 250] on div "Highlight H" at bounding box center [55, 251] width 22 height 13
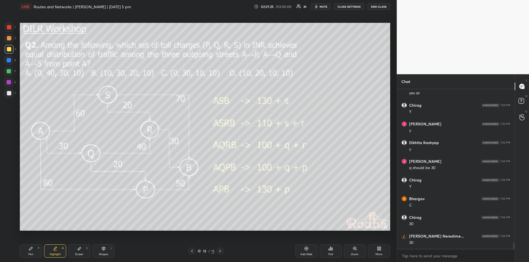
scroll to position [4127, 0]
click at [32, 252] on div "Pen P" at bounding box center [31, 251] width 22 height 13
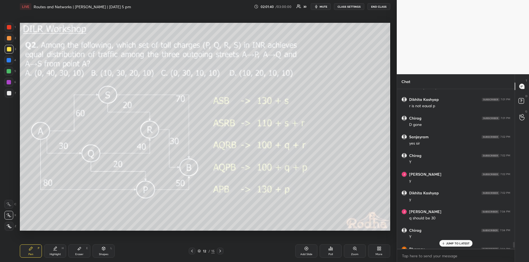
scroll to position [4044, 0]
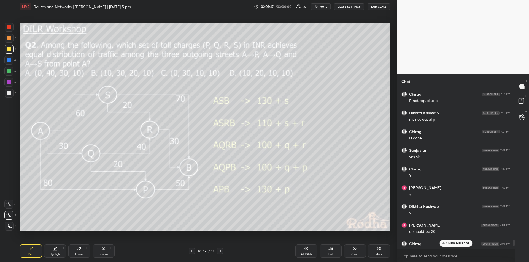
click at [58, 254] on div "Highlight" at bounding box center [55, 254] width 11 height 3
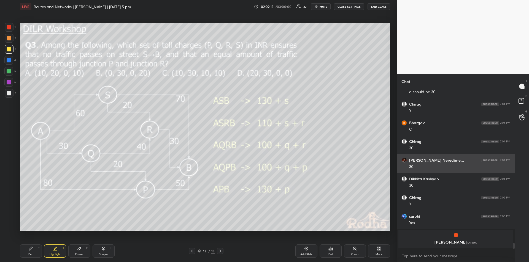
scroll to position [3737, 0]
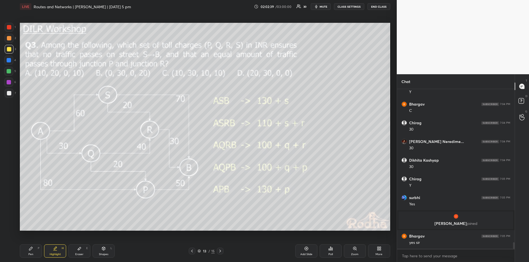
click at [31, 251] on div "Pen P" at bounding box center [31, 251] width 22 height 13
click at [53, 254] on div "Highlight" at bounding box center [55, 254] width 11 height 3
click at [29, 252] on div "Pen P" at bounding box center [31, 251] width 22 height 13
click at [55, 253] on div "Highlight H" at bounding box center [55, 251] width 22 height 13
click at [30, 250] on icon at bounding box center [30, 248] width 3 height 3
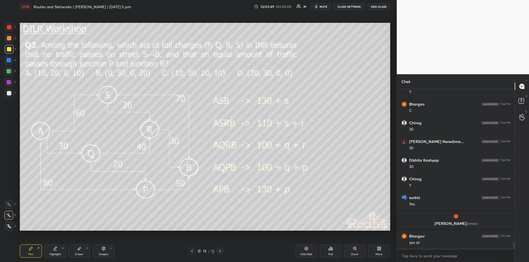
click at [55, 254] on div "Highlight" at bounding box center [55, 254] width 11 height 3
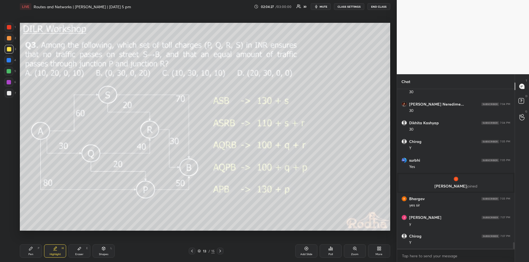
scroll to position [3798, 0]
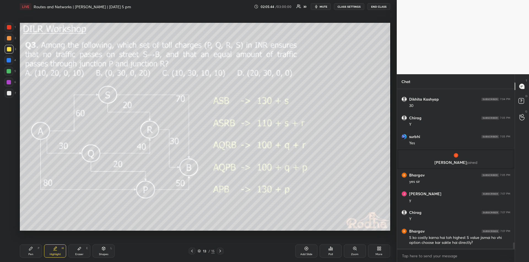
click at [36, 251] on div "Pen P" at bounding box center [31, 251] width 22 height 13
click at [55, 257] on div "Highlight H" at bounding box center [55, 251] width 22 height 13
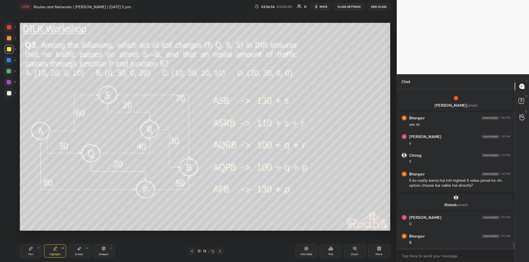
scroll to position [3844, 0]
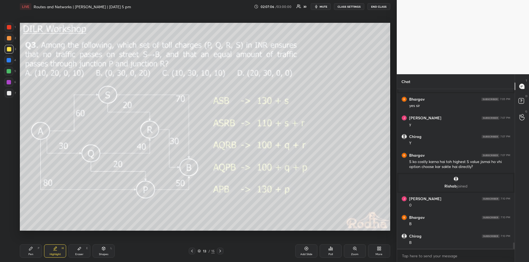
click at [33, 253] on div "Pen P" at bounding box center [31, 251] width 22 height 13
click at [55, 252] on div "Highlight H" at bounding box center [55, 251] width 22 height 13
click at [31, 250] on icon at bounding box center [31, 249] width 4 height 4
click at [57, 248] on icon at bounding box center [55, 248] width 3 height 3
click at [33, 250] on div "Pen P" at bounding box center [31, 251] width 22 height 13
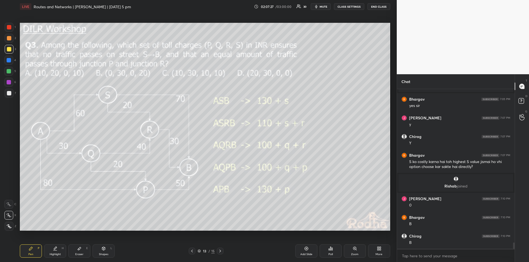
click at [57, 248] on icon at bounding box center [55, 249] width 4 height 4
click at [32, 249] on icon at bounding box center [30, 248] width 3 height 3
click at [56, 250] on icon at bounding box center [55, 249] width 4 height 4
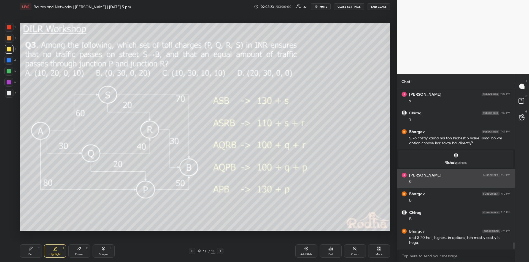
scroll to position [3891, 0]
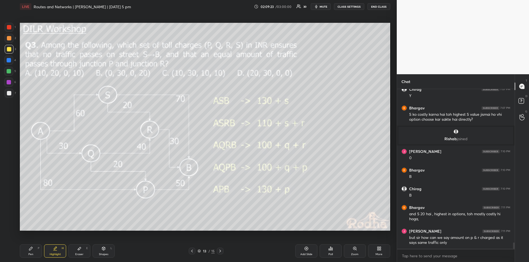
click at [60, 249] on div "Highlight H" at bounding box center [55, 251] width 22 height 13
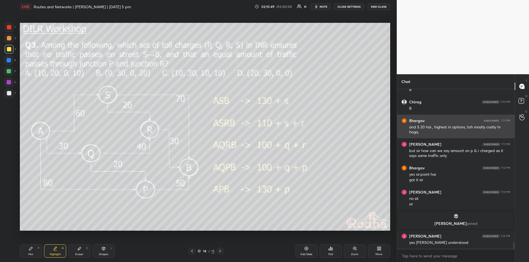
scroll to position [3953, 0]
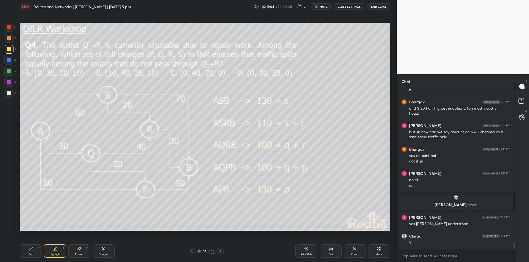
click at [32, 249] on icon at bounding box center [31, 249] width 4 height 4
click at [55, 251] on icon at bounding box center [54, 251] width 3 height 0
click at [34, 251] on div "Pen P" at bounding box center [31, 251] width 22 height 13
click at [55, 252] on div "Highlight H" at bounding box center [55, 251] width 22 height 13
click at [59, 247] on div "Highlight H" at bounding box center [55, 251] width 22 height 13
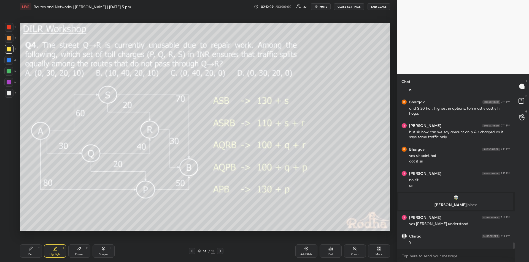
click at [35, 249] on div "Pen P" at bounding box center [31, 251] width 22 height 13
click at [56, 252] on div "Highlight H" at bounding box center [55, 251] width 22 height 13
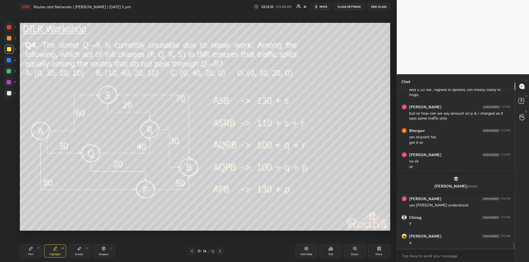
scroll to position [3990, 0]
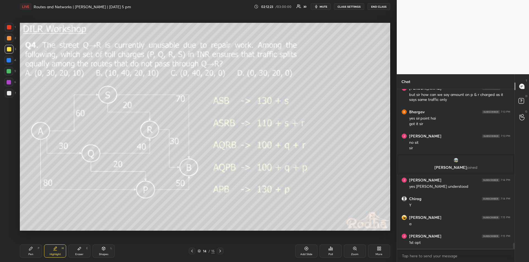
click at [30, 252] on div "Pen P" at bounding box center [31, 251] width 22 height 13
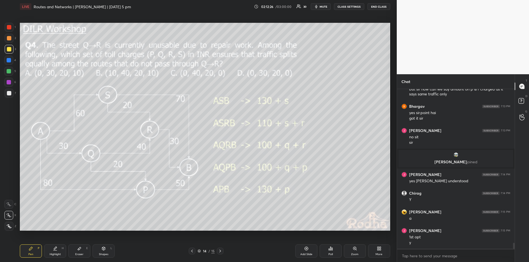
click at [58, 248] on div "Highlight H" at bounding box center [55, 251] width 22 height 13
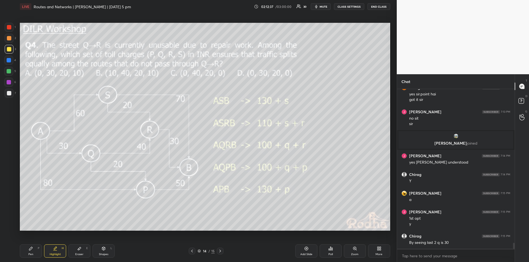
click at [55, 249] on icon at bounding box center [55, 248] width 3 height 3
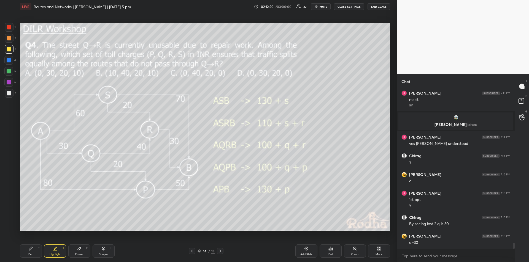
scroll to position [4052, 0]
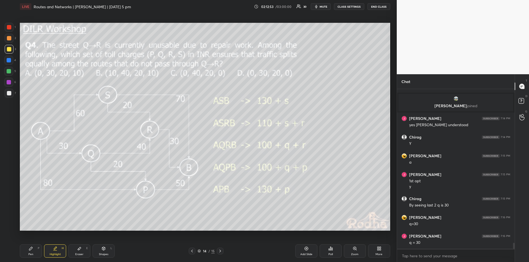
click at [32, 251] on div "Pen P" at bounding box center [31, 251] width 22 height 13
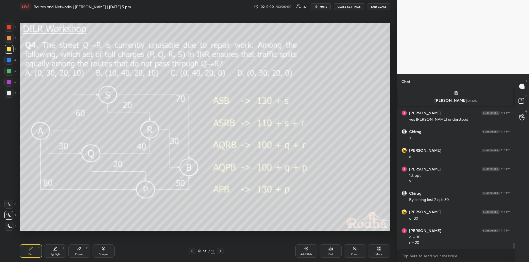
click at [59, 251] on div "Highlight H" at bounding box center [55, 251] width 22 height 13
click at [59, 252] on div "Highlight H" at bounding box center [55, 251] width 22 height 13
click at [35, 249] on div "Pen P" at bounding box center [31, 251] width 22 height 13
click at [55, 251] on div "Highlight H" at bounding box center [55, 251] width 22 height 13
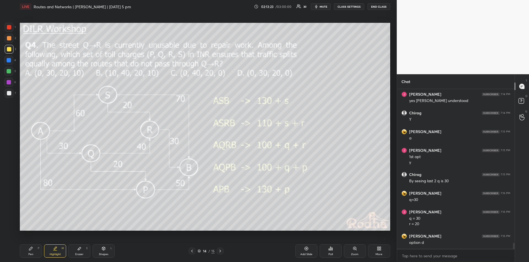
scroll to position [4095, 0]
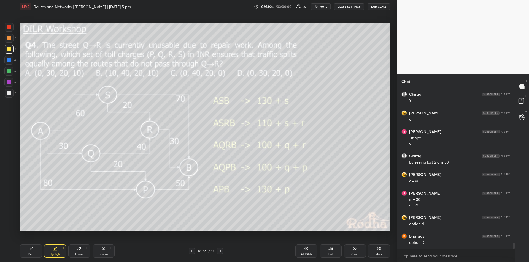
click at [33, 252] on div "Pen P" at bounding box center [31, 251] width 22 height 13
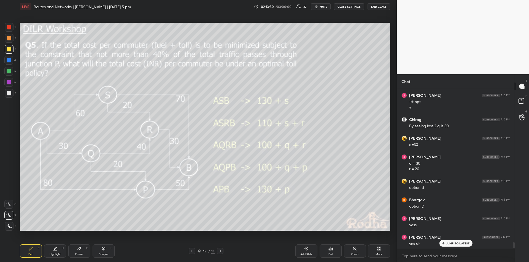
scroll to position [4132, 0]
click at [53, 251] on div "Highlight H" at bounding box center [55, 251] width 22 height 13
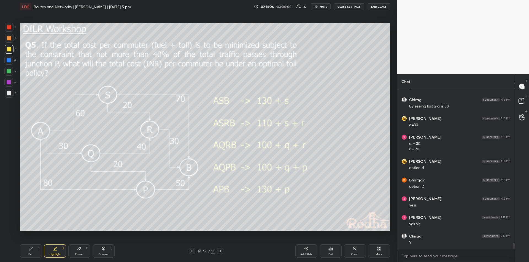
click at [32, 253] on div "Pen P" at bounding box center [31, 251] width 22 height 13
click at [53, 253] on div "Highlight" at bounding box center [55, 254] width 11 height 3
click at [34, 250] on div "Pen P" at bounding box center [31, 251] width 22 height 13
click at [55, 251] on div "Highlight H" at bounding box center [55, 251] width 22 height 13
click at [32, 251] on div "Pen P" at bounding box center [31, 251] width 22 height 13
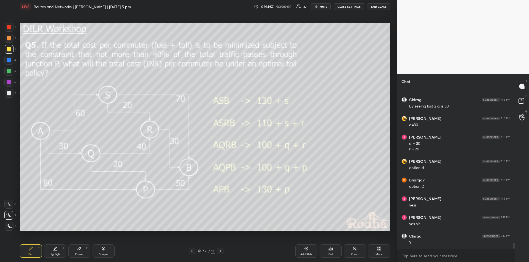
click at [58, 249] on div "Highlight H" at bounding box center [55, 251] width 22 height 13
click at [57, 253] on div "Highlight" at bounding box center [55, 254] width 11 height 3
click at [33, 249] on div "Pen P" at bounding box center [31, 251] width 22 height 13
click at [53, 254] on div "Highlight" at bounding box center [55, 254] width 11 height 3
click at [28, 253] on div "Pen P" at bounding box center [31, 251] width 22 height 13
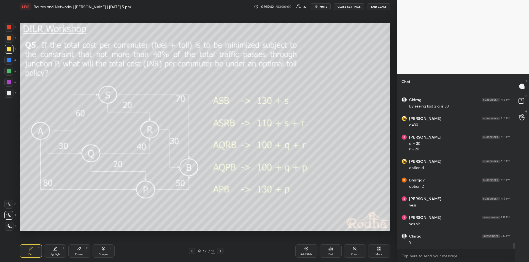
scroll to position [4170, 0]
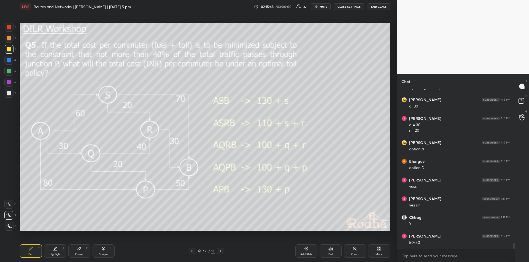
click at [56, 253] on div "Highlight" at bounding box center [55, 254] width 11 height 3
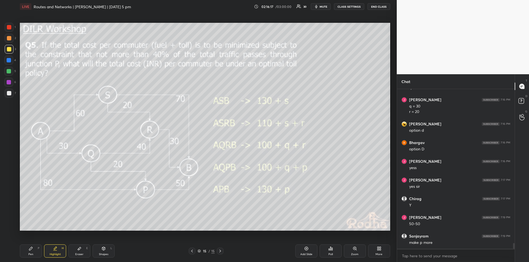
click at [31, 254] on div "Pen" at bounding box center [30, 254] width 5 height 3
click at [55, 255] on div "Highlight" at bounding box center [55, 254] width 11 height 3
click at [82, 251] on div "Eraser E" at bounding box center [79, 251] width 22 height 13
click at [31, 252] on div "Pen P" at bounding box center [31, 251] width 22 height 13
click at [56, 253] on div "Highlight H" at bounding box center [55, 251] width 22 height 13
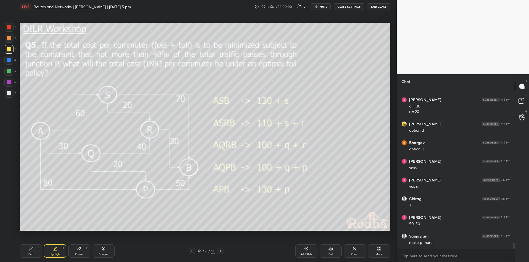
click at [82, 249] on div "Eraser E" at bounding box center [79, 251] width 22 height 13
click at [32, 252] on div "Pen P" at bounding box center [31, 251] width 22 height 13
click at [56, 251] on div "Highlight H" at bounding box center [55, 251] width 22 height 13
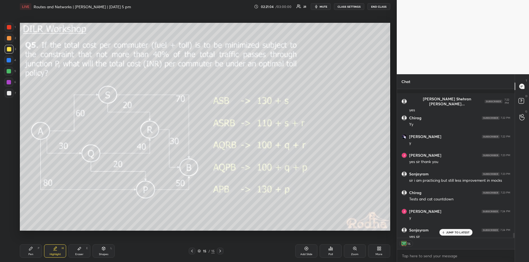
scroll to position [4433, 0]
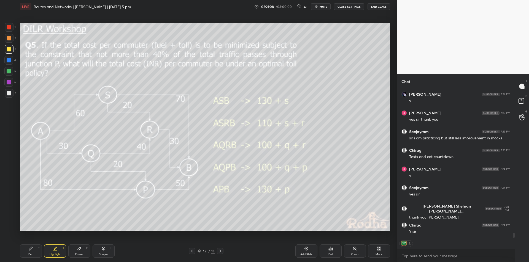
click at [379, 8] on button "END CLASS" at bounding box center [378, 6] width 23 height 7
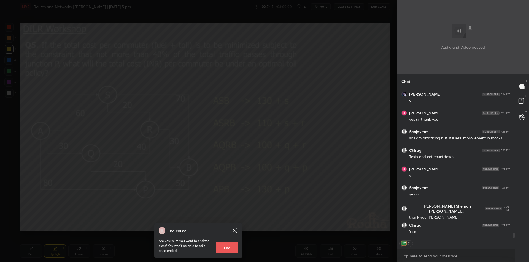
click at [222, 247] on button "End" at bounding box center [227, 248] width 22 height 11
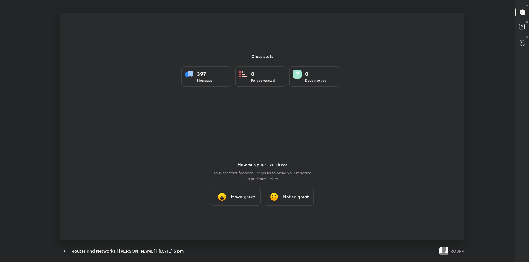
scroll to position [27311, 27034]
type textarea "x"
